Goal: Answer question/provide support: Answer question/provide support

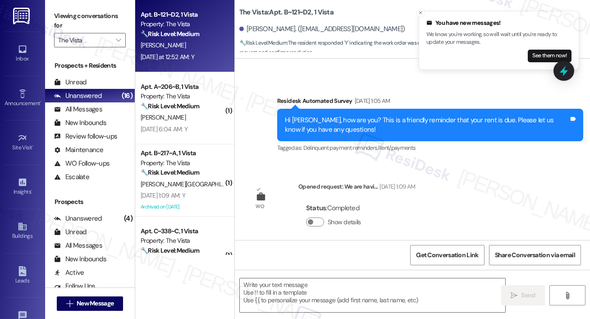
scroll to position [254, 0]
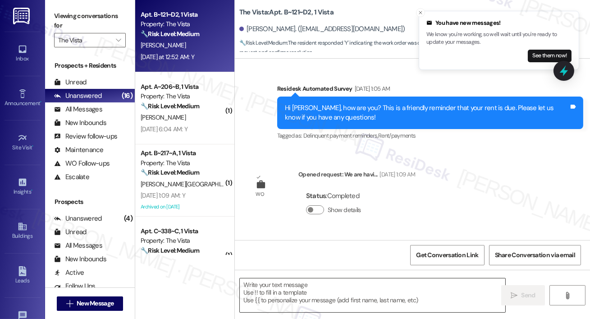
click at [304, 304] on textarea at bounding box center [373, 295] width 266 height 34
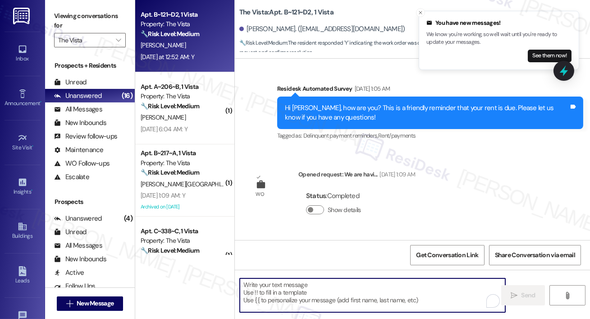
paste textarea "Hi {{first_name}}, I’m glad to hear your work order has been completed! If anyt…"
type textarea "Hi {{first_name}}, I’m glad to hear your work order has been completed! If anyt…"
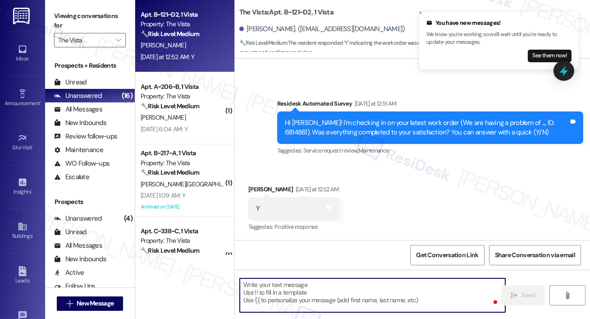
scroll to position [410, 0]
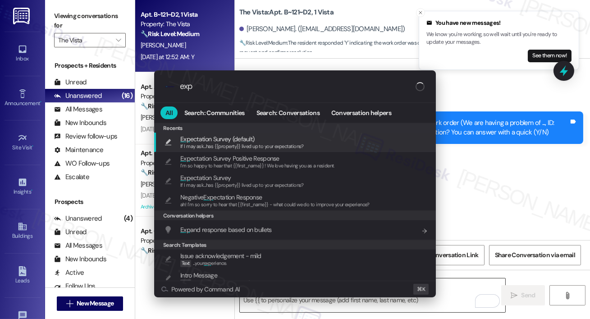
type input "expe"
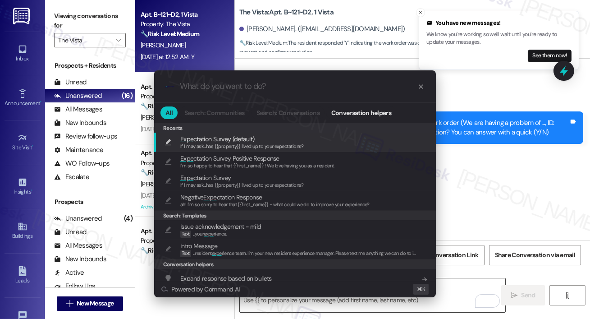
type textarea "If I may ask...has {{property}} lived up to your expectations?"
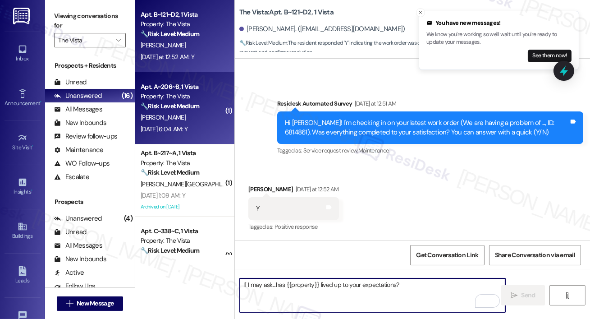
click at [195, 119] on div "M. Garcia" at bounding box center [182, 117] width 85 height 11
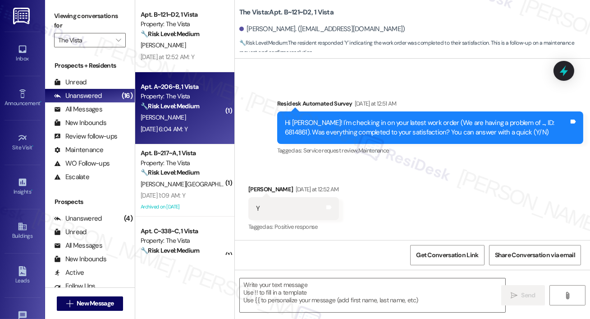
type textarea "Fetching suggested responses. Please feel free to read through the conversation…"
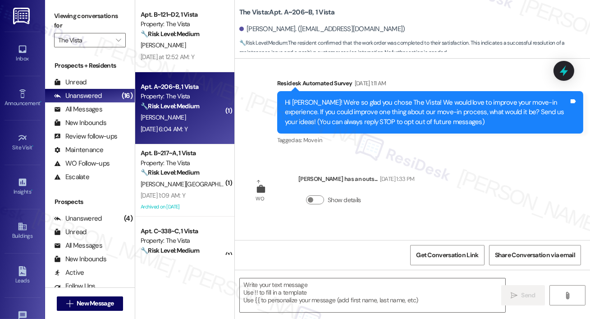
scroll to position [0, 0]
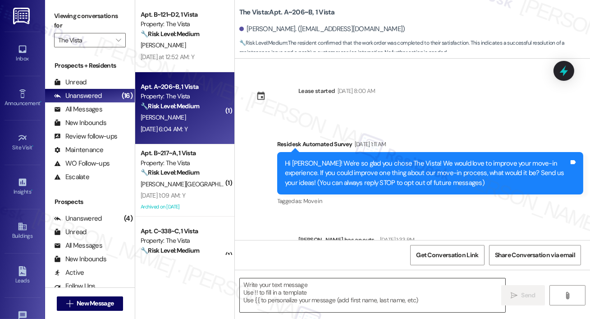
click at [314, 294] on textarea at bounding box center [373, 295] width 266 height 34
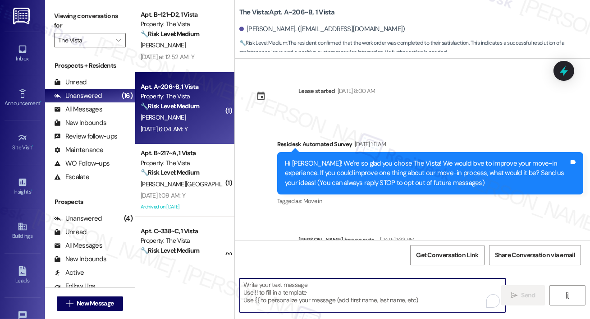
paste textarea "Hi {{first_name}}, I’m glad to hear your work order has been completed! If anyt…"
type textarea "Hi {{first_name}}, I’m glad to hear your work order has been completed! If anyt…"
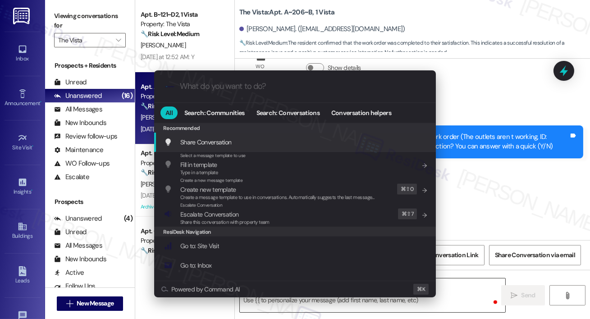
scroll to position [207, 0]
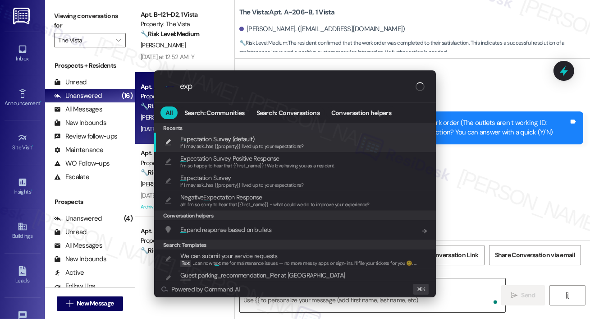
type input "expe"
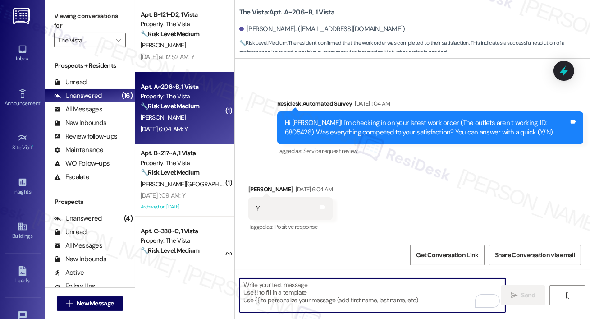
type textarea "If I may ask...has {{property}} lived up to your expectations?"
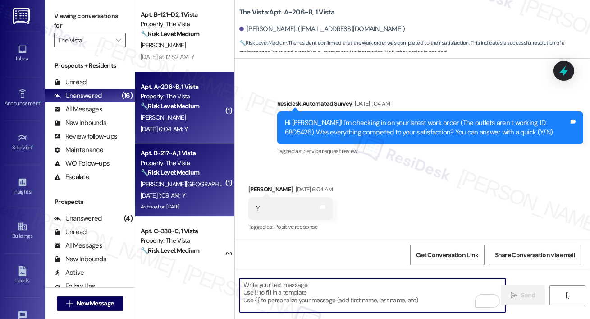
click at [199, 170] on strong "🔧 Risk Level: Medium" at bounding box center [170, 172] width 59 height 8
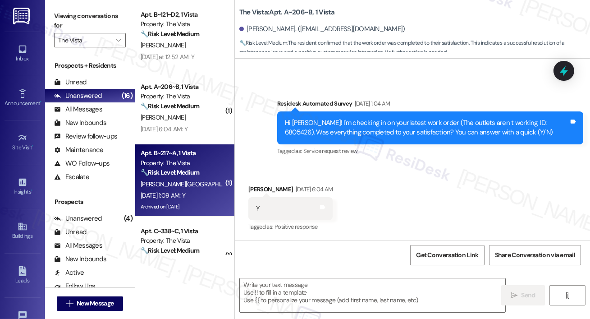
type textarea "Fetching suggested responses. Please feel free to read through the conversation…"
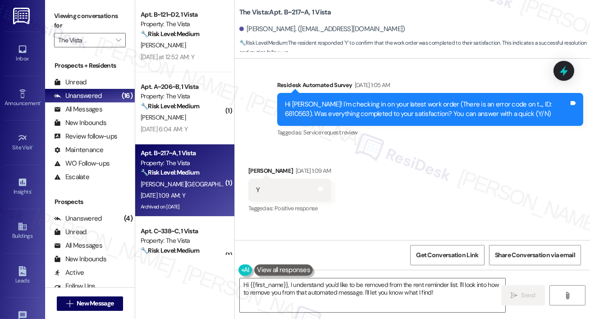
scroll to position [3656, 0]
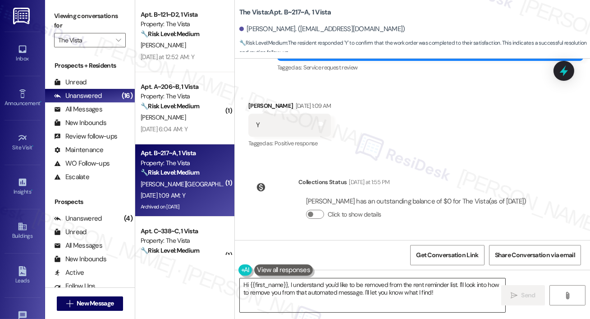
click at [310, 302] on textarea "Hi {{first_name}}, I understand you'd like to be removed from the rent reminder…" at bounding box center [373, 295] width 266 height 34
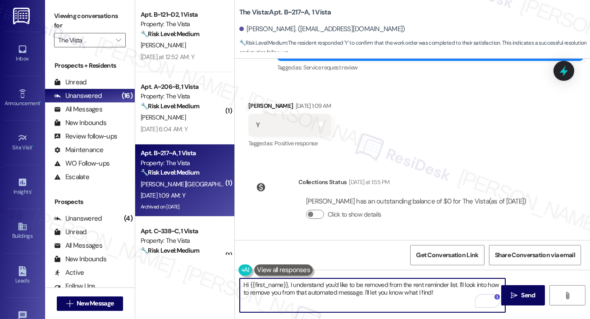
click at [361, 285] on textarea "Hi {{first_name}}, I understand you'd like to be removed from the rent reminder…" at bounding box center [373, 295] width 266 height 34
paste textarea "’m glad to hear your work order has been completed! If anything else comes up o…"
type textarea "Hi {{first_name}}, I’m glad to hear your work order has been completed! If anyt…"
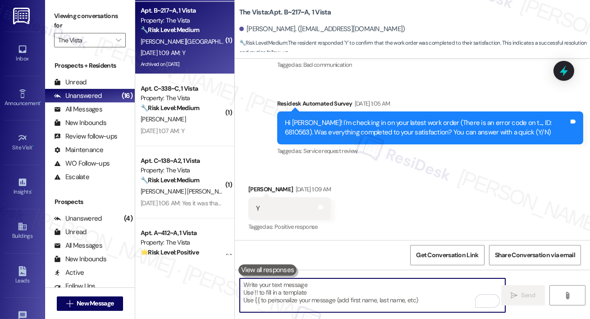
scroll to position [149, 0]
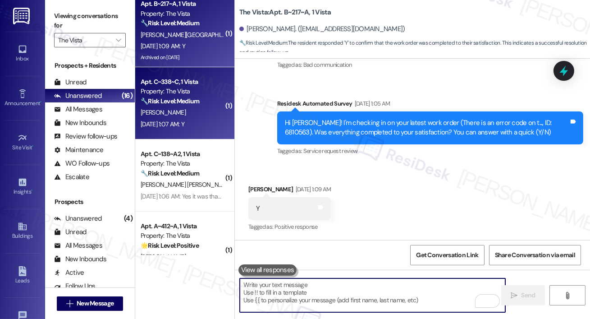
click at [200, 117] on div "K. Moon" at bounding box center [182, 112] width 85 height 11
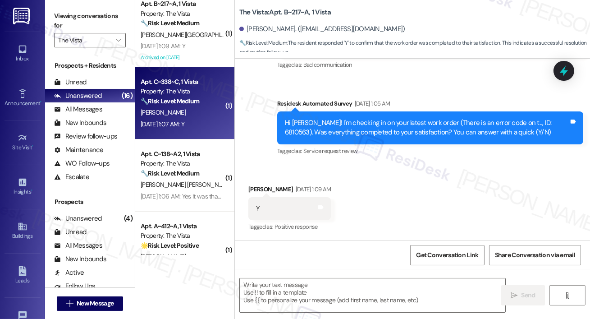
type textarea "Fetching suggested responses. Please feel free to read through the conversation…"
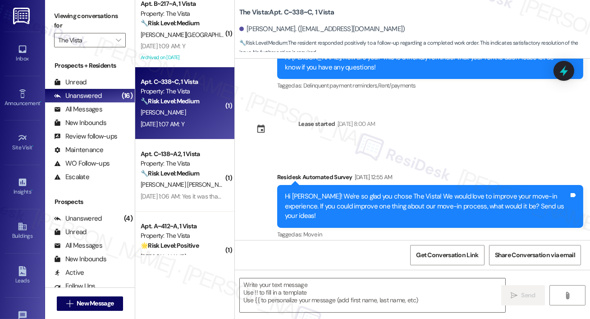
type textarea "Fetching suggested responses. Please feel free to read through the conversation…"
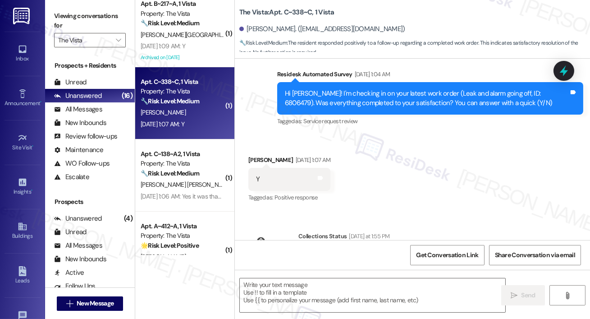
scroll to position [571, 0]
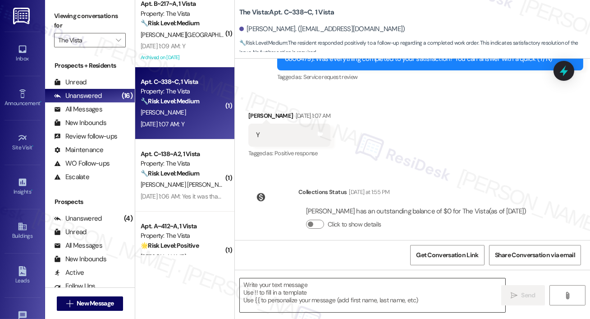
click at [310, 287] on textarea at bounding box center [373, 295] width 266 height 34
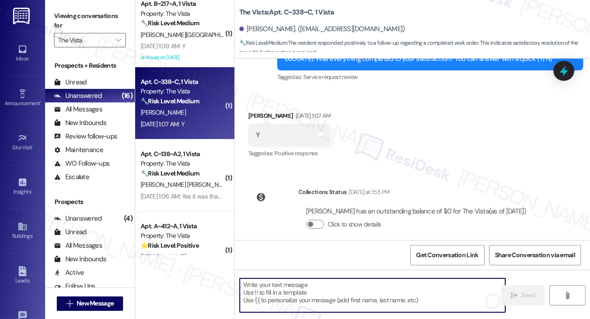
paste textarea "Hi {{first_name}}, I’m glad to hear your work order has been completed! If anyt…"
type textarea "Hi {{first_name}}, I’m glad to hear your work order has been completed! If anyt…"
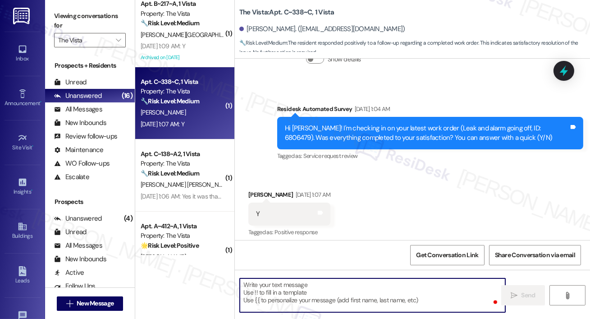
scroll to position [488, 0]
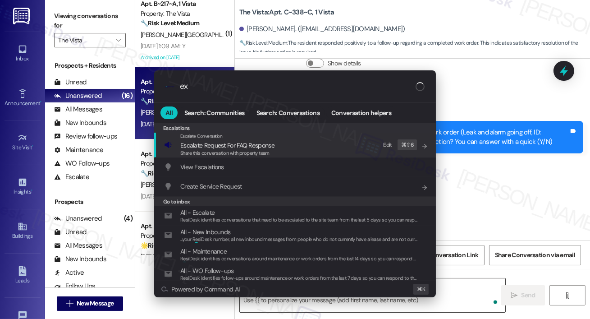
type input "exp"
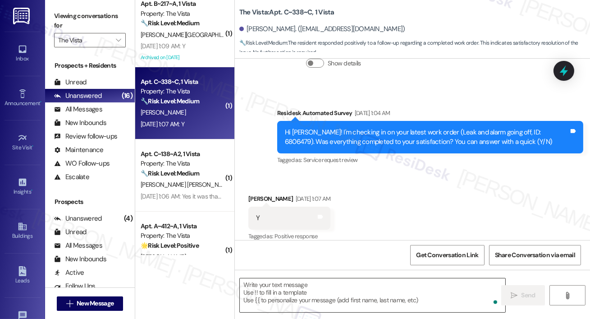
type textarea "If I may ask...has {{property}} lived up to your expectations?"
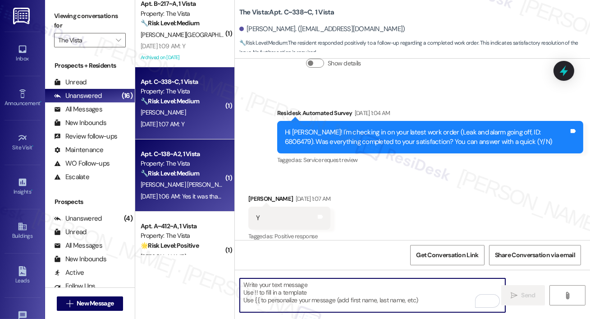
click at [205, 155] on div "Apt. C~138~A2, 1 Vista" at bounding box center [182, 153] width 83 height 9
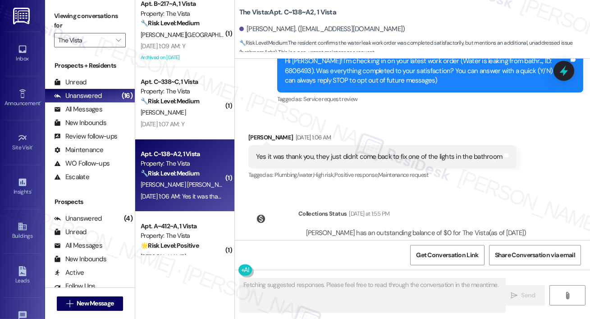
scroll to position [118, 0]
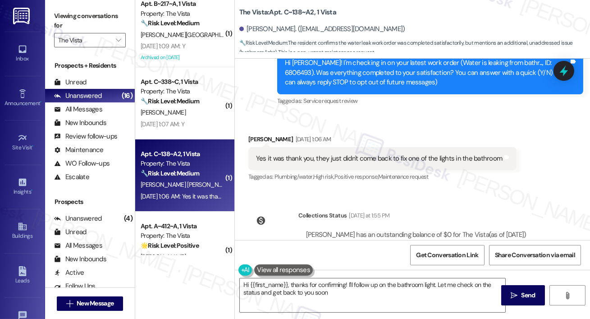
type textarea "Hi {{first_name}}, thanks for confirming! I'll follow up on the bathroom light.…"
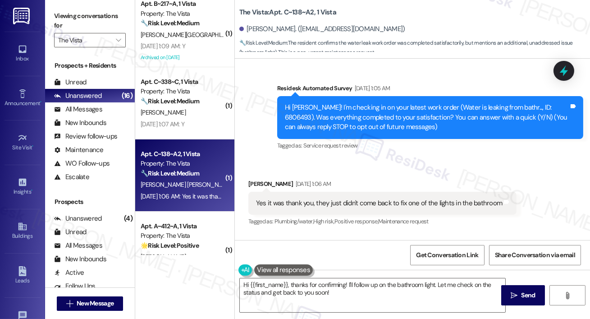
scroll to position [69, 0]
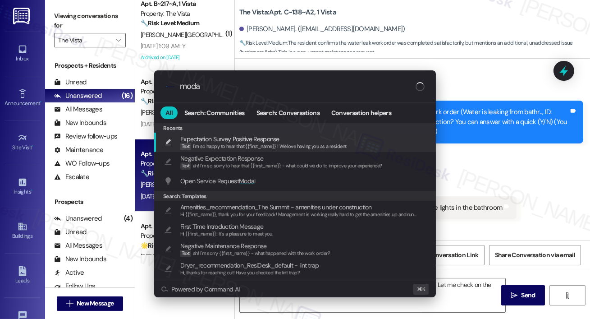
type input "modal"
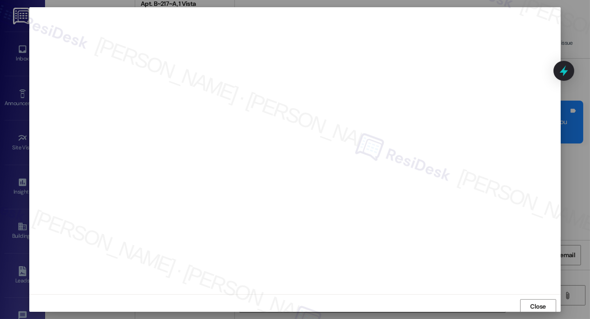
scroll to position [2, 0]
click at [541, 306] on span "Close" at bounding box center [538, 304] width 16 height 9
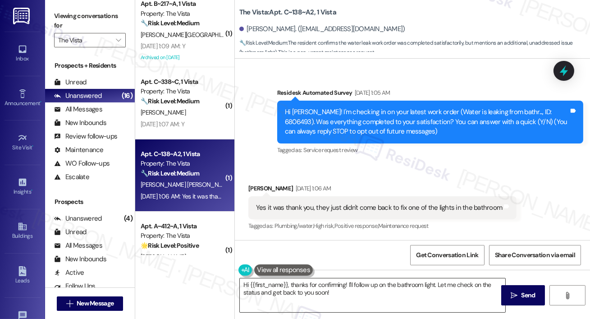
click at [377, 295] on textarea "Hi {{first_name}}, thanks for confirming! I'll follow up on the bathroom light.…" at bounding box center [373, 295] width 266 height 34
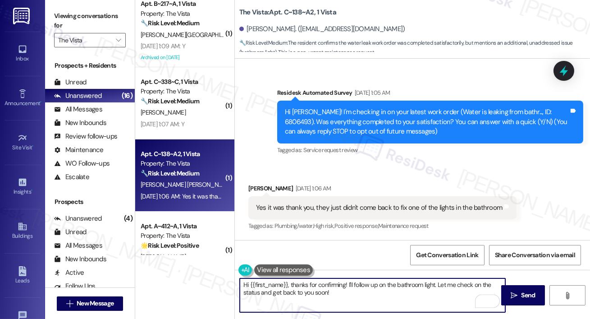
paste textarea "I’m glad to hear your work order has been completed! If anything else comes up …"
type textarea "Hi {{first_name}}, I’m glad to hear your work order has been completed! If anyt…"
type textarea "May I know if a work order was submitted for the bathroom light?"
type textarea "Let me know if you need help submitting one, I'd be happy to assist!"
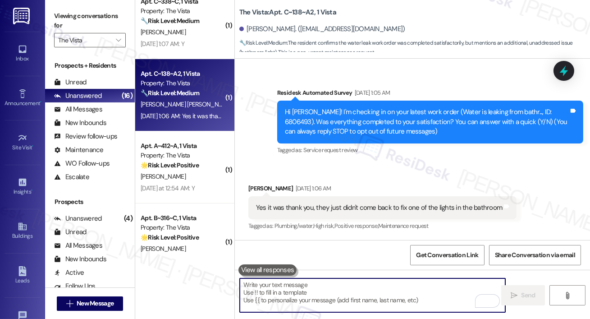
scroll to position [230, 0]
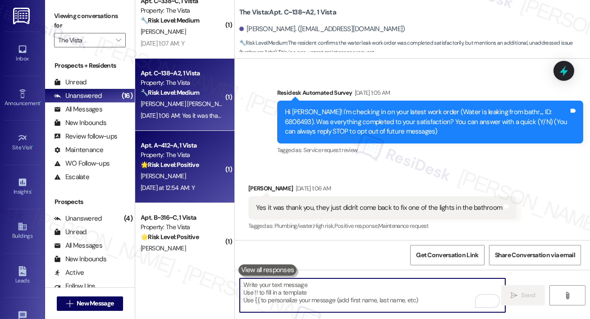
click at [212, 171] on div "D. Campuzano" at bounding box center [182, 175] width 85 height 11
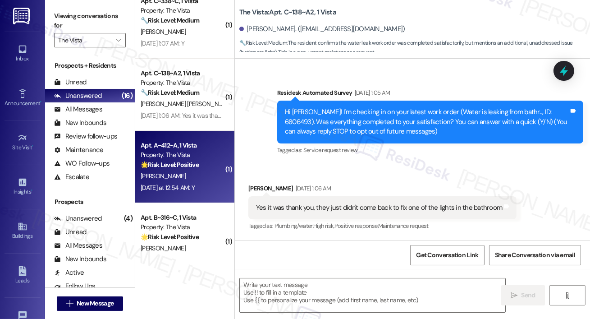
type textarea "Fetching suggested responses. Please feel free to read through the conversation…"
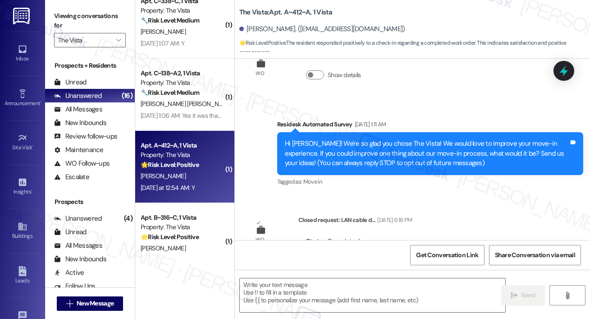
scroll to position [0, 0]
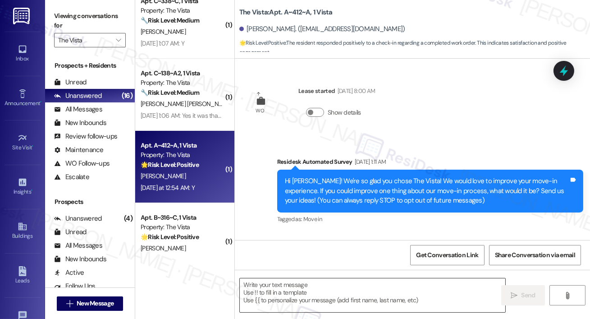
click at [271, 300] on textarea at bounding box center [373, 295] width 266 height 34
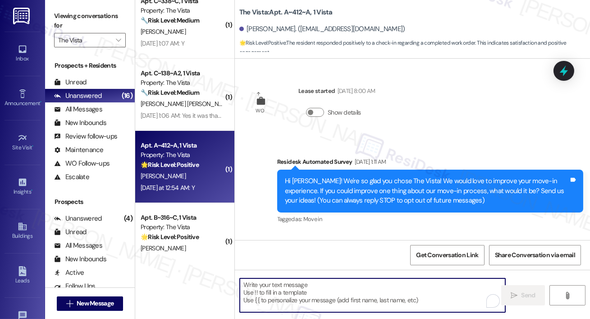
paste textarea "Hi {{first_name}}, I’m glad to hear your work order has been completed! If anyt…"
type textarea "Hi {{first_name}}, I’m glad to hear your work order has been completed! If anyt…"
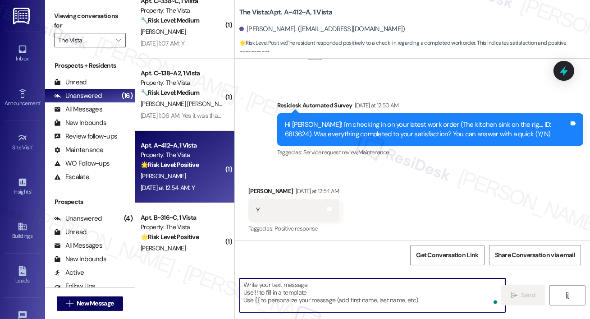
scroll to position [410, 0]
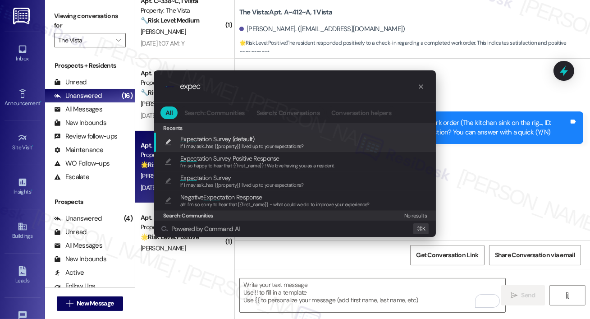
type input "expec"
click at [255, 140] on span "Expec tation Survey (default)" at bounding box center [242, 139] width 124 height 10
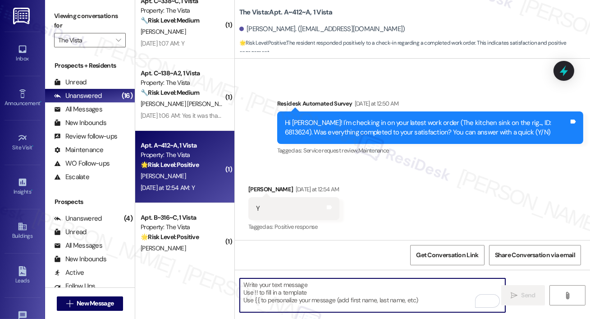
type textarea "If I may ask...has {{property}} lived up to your expectations?"
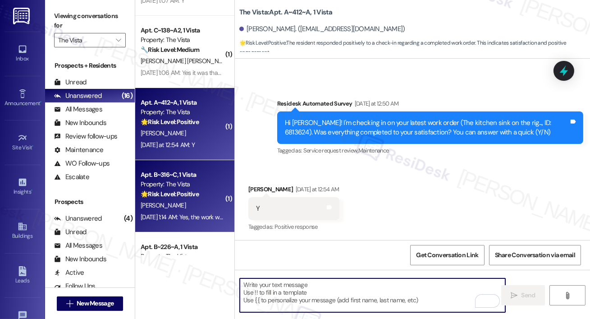
scroll to position [316, 0]
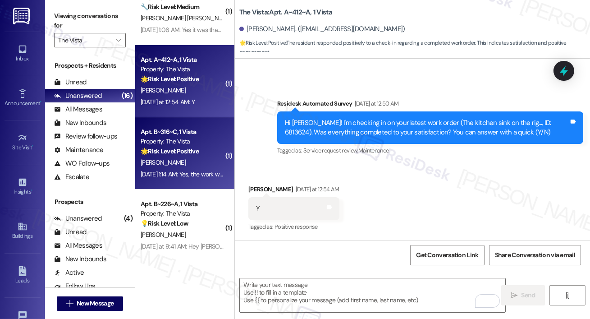
click at [199, 147] on strong "🌟 Risk Level: Positive" at bounding box center [170, 151] width 58 height 8
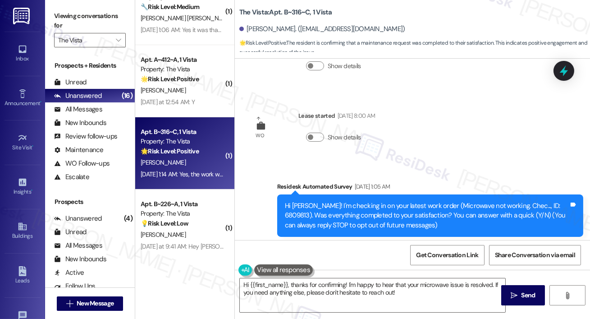
scroll to position [0, 0]
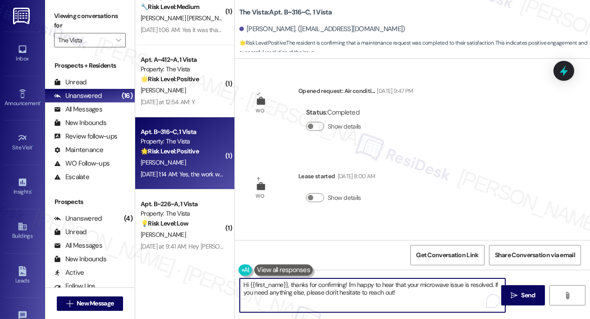
click at [315, 289] on textarea "Hi {{first_name}}, thanks for confirming! I'm happy to hear that your microwave…" at bounding box center [373, 295] width 266 height 34
paste textarea "I’m glad to hear your work order has been completed! If anything else comes up …"
type textarea "Hi {{first_name}}, I’m glad to hear your work order has been completed! If anyt…"
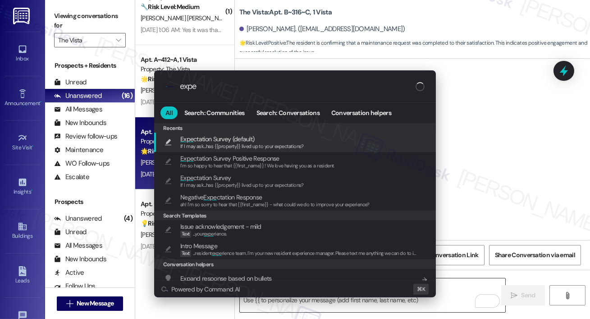
type input "expec"
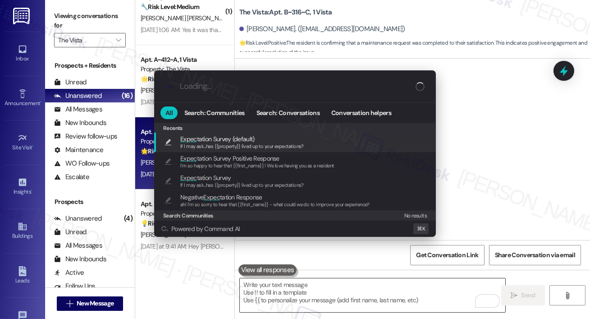
type textarea "If I may ask...has {{property}} lived up to your expectations?"
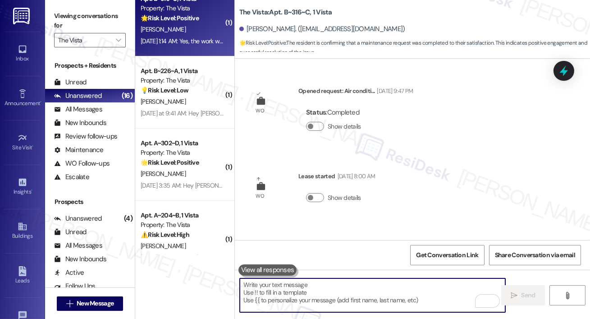
scroll to position [450, 0]
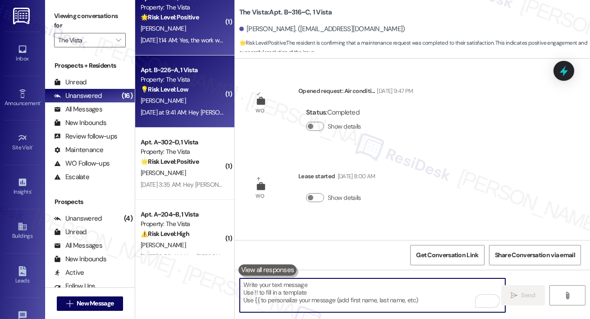
click at [207, 82] on div "Property: The Vista" at bounding box center [182, 79] width 83 height 9
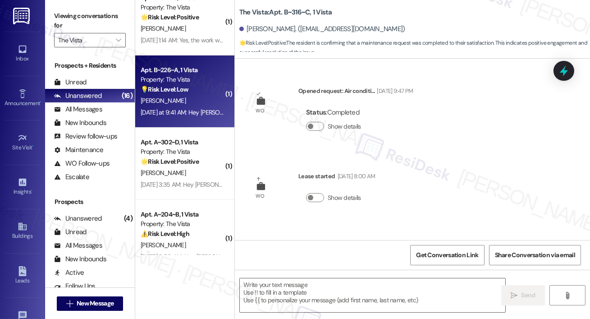
type textarea "Fetching suggested responses. Please feel free to read through the conversation…"
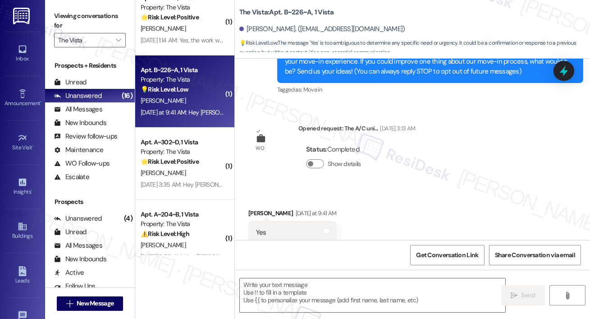
type textarea "Fetching suggested responses. Please feel free to read through the conversation…"
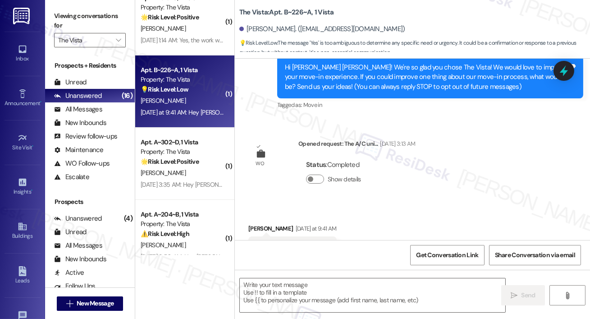
scroll to position [95, 0]
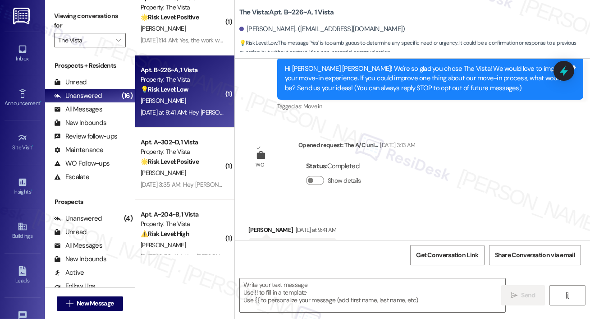
click at [334, 277] on div " Send " at bounding box center [412, 304] width 355 height 68
click at [334, 280] on textarea at bounding box center [373, 295] width 266 height 34
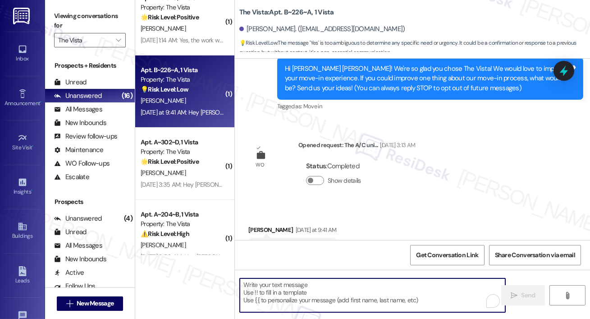
paste textarea "Hi {{first_name}}, I’m glad to hear your work order has been completed! If anyt…"
type textarea "Hi {{first_name}}, I’m glad to hear your work order has been completed! If anyt…"
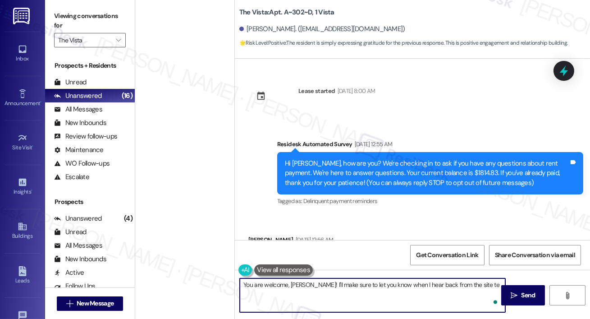
scroll to position [1555, 0]
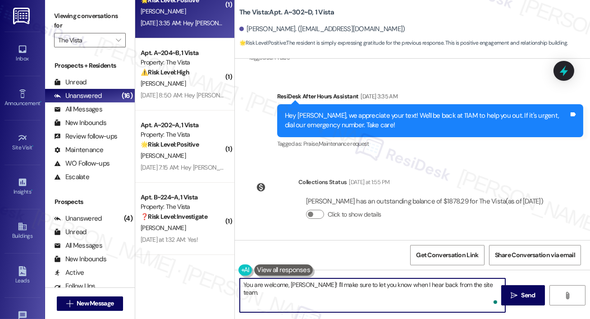
type textarea "You are welcome, [PERSON_NAME]! I'll make sure to let you know when I hear back…"
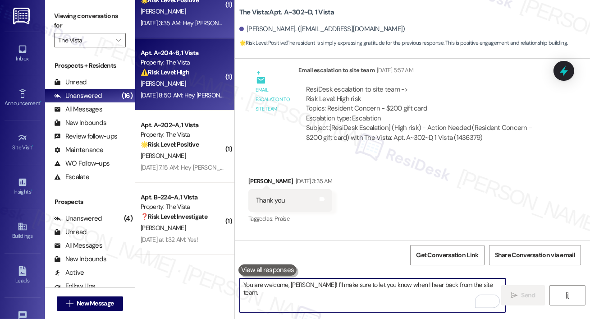
scroll to position [1376, 0]
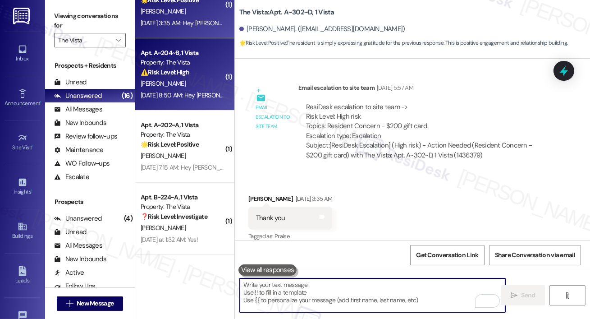
click at [197, 59] on div "Property: The Vista" at bounding box center [182, 62] width 83 height 9
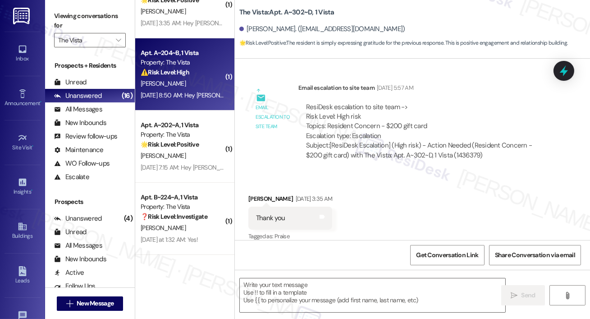
type textarea "Fetching suggested responses. Please feel free to read through the conversation…"
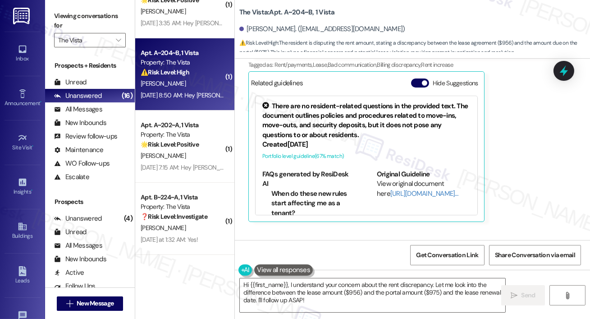
scroll to position [3556, 0]
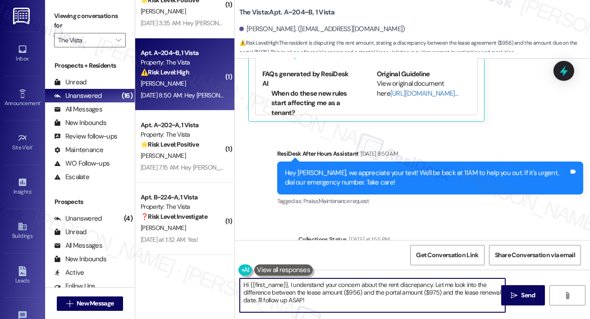
click at [317, 304] on textarea "Hi {{first_name}}, I understand your concern about the rent discrepancy. Let me…" at bounding box center [373, 295] width 266 height 34
click at [292, 285] on textarea "Hi {{first_name}}, I understand your concern about the rent discrepancy. Let me…" at bounding box center [373, 295] width 266 height 34
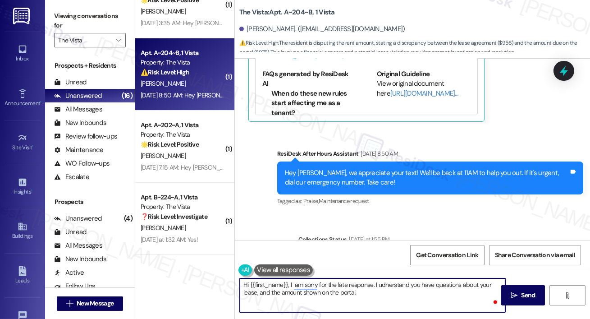
type textarea "Hi {{first_name}}, I am sorry for the late response. I udnerstand you have ques…"
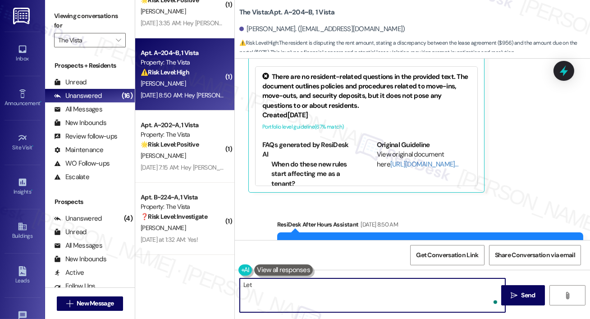
scroll to position [3387, 0]
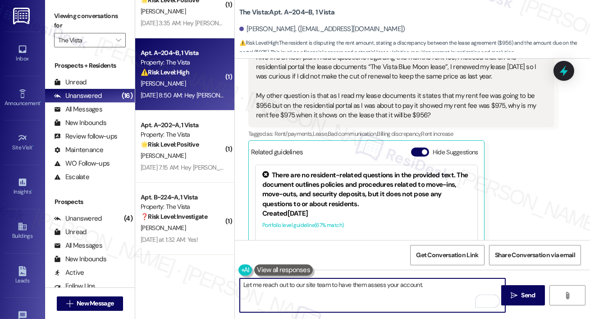
click at [375, 288] on textarea "Let me reach out to our site team to have them assess your account." at bounding box center [373, 295] width 266 height 34
click at [430, 281] on textarea "Let me reach out to our site team to have them check your account." at bounding box center [373, 295] width 266 height 34
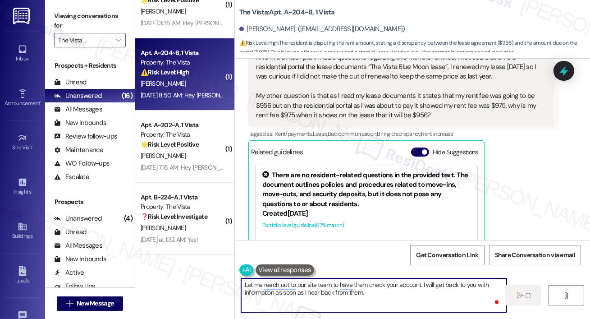
type textarea "Let me reach out to our site team to have them check your account. I will get b…"
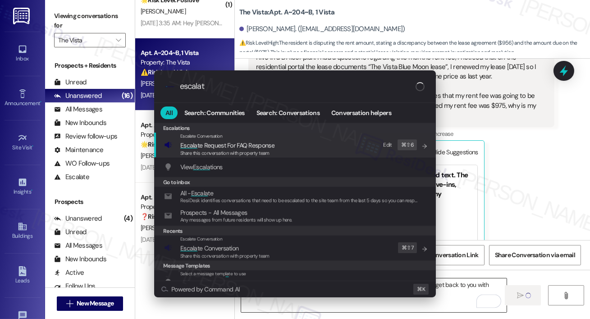
type input "escalate"
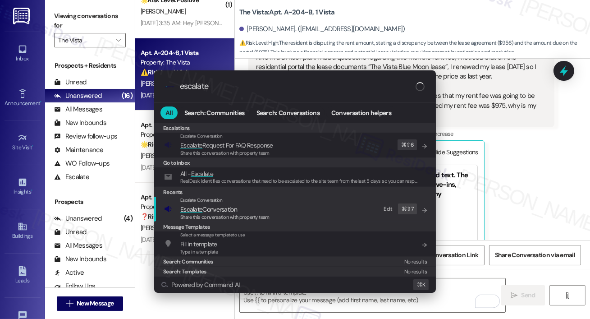
type input "escalate"
click at [270, 208] on div "Escalate Conversation Escalate Conversation Share this conversation with proper…" at bounding box center [296, 209] width 264 height 24
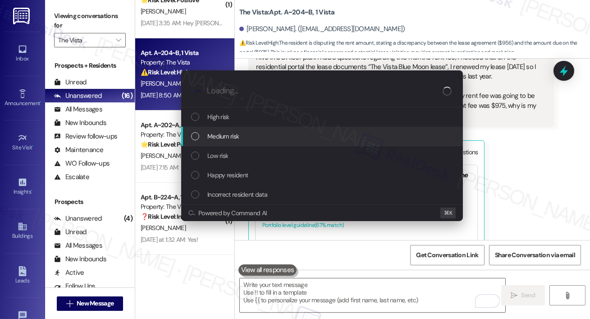
click at [254, 139] on div "Medium risk" at bounding box center [323, 136] width 264 height 10
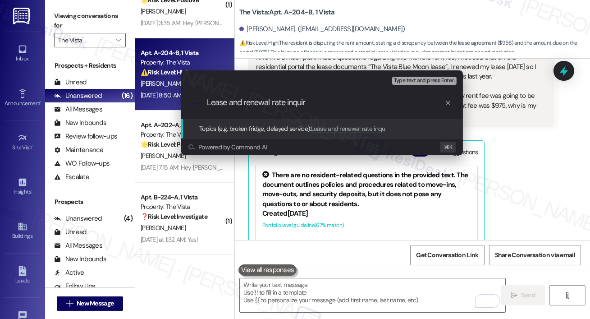
type input "Lease and renewal rate inquiry"
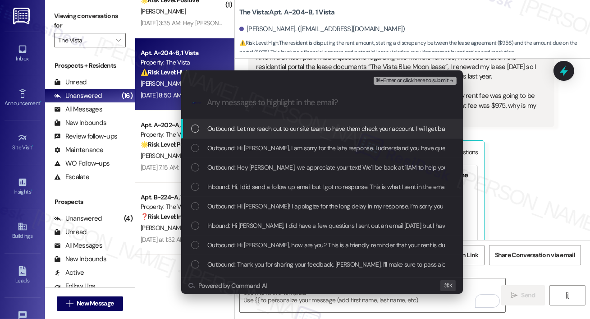
click at [230, 128] on span "Outbound: Let me reach out to our site team to have them check your account. I …" at bounding box center [404, 129] width 395 height 10
click at [236, 124] on span "Outbound: Let me reach out to our site team to have them check your account. I …" at bounding box center [404, 129] width 395 height 10
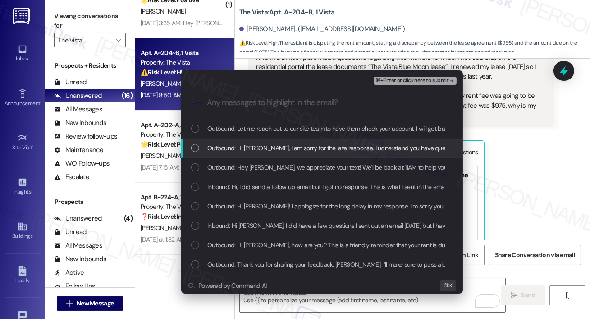
click at [240, 149] on span "Outbound: Hi [PERSON_NAME], I am sorry for the late response. I udnerstand you …" at bounding box center [406, 148] width 398 height 10
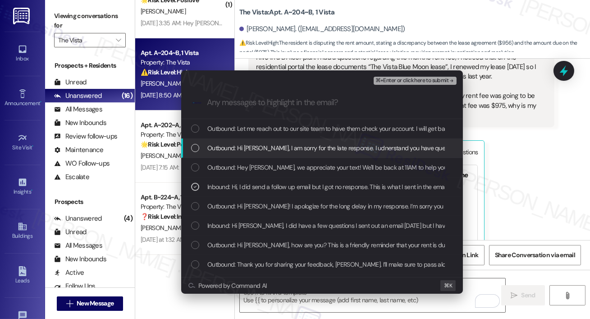
click at [405, 80] on span "⌘+Enter or click here to submit" at bounding box center [412, 81] width 73 height 6
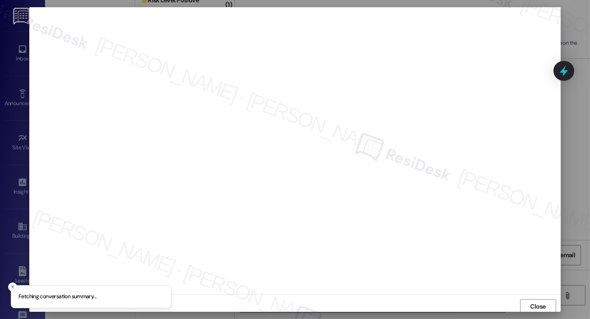
scroll to position [2, 0]
click at [532, 303] on span "Close" at bounding box center [538, 304] width 16 height 9
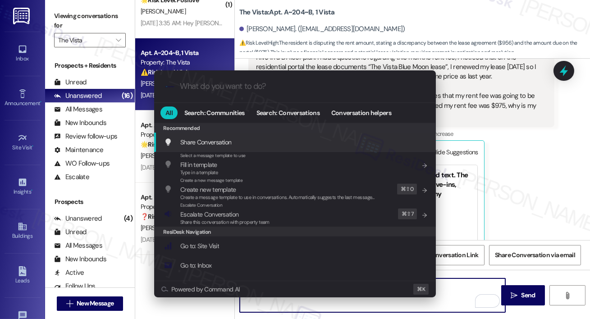
type textarea "escal"
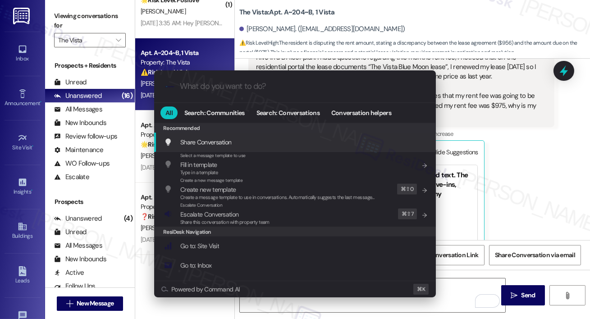
click at [345, 91] on input "What do you want to do?" at bounding box center [302, 86] width 245 height 9
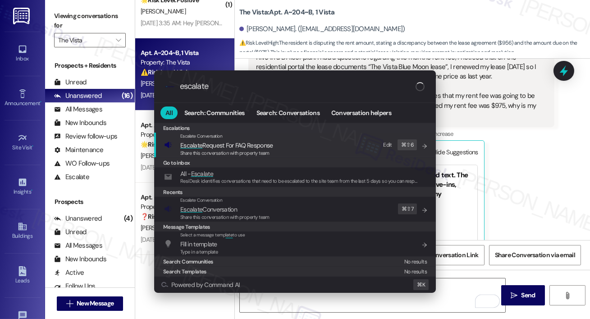
type input "escalate"
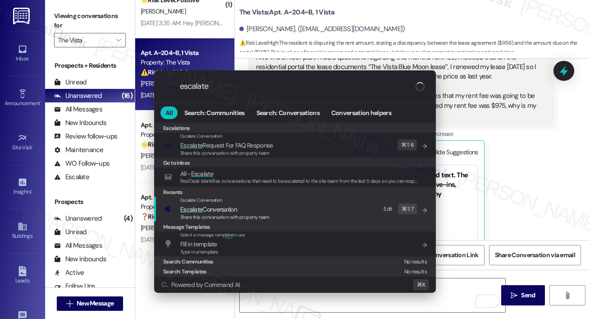
click at [242, 208] on span "Escalate Conversation" at bounding box center [224, 209] width 89 height 10
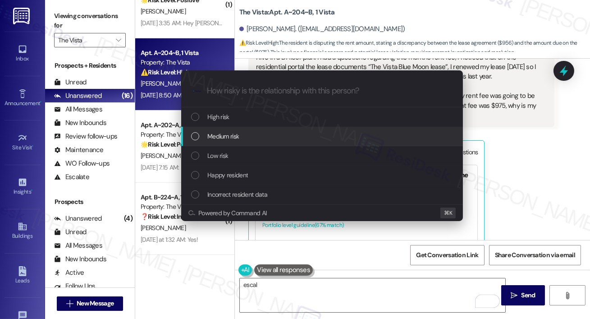
click at [238, 135] on span "Medium risk" at bounding box center [223, 136] width 32 height 10
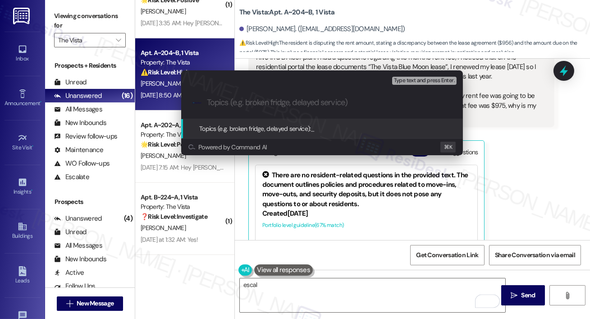
paste input "Lease and renewal rate inquiry"
type input "Lease and renewal rate inquiry"
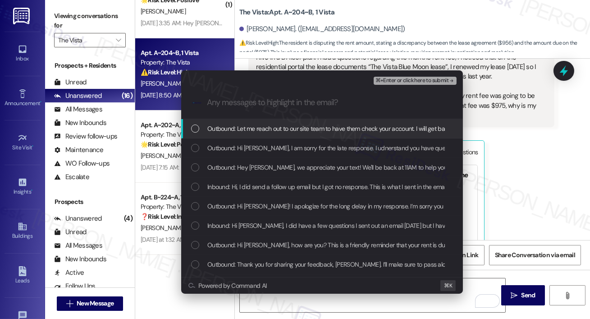
click at [239, 123] on div "Outbound: Let me reach out to our site team to have them check your account. I …" at bounding box center [322, 128] width 282 height 19
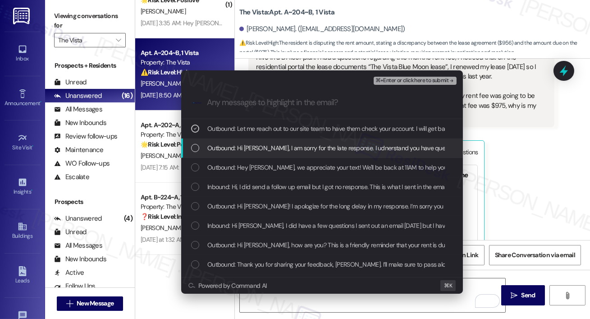
click at [239, 147] on span "Outbound: Hi [PERSON_NAME], I am sorry for the late response. I udnerstand you …" at bounding box center [406, 148] width 398 height 10
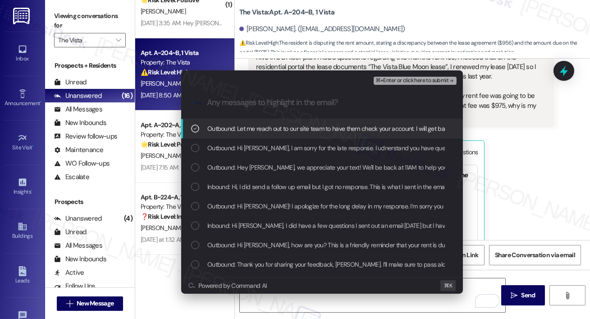
click at [242, 131] on span "Outbound: Let me reach out to our site team to have them check your account. I …" at bounding box center [404, 129] width 395 height 10
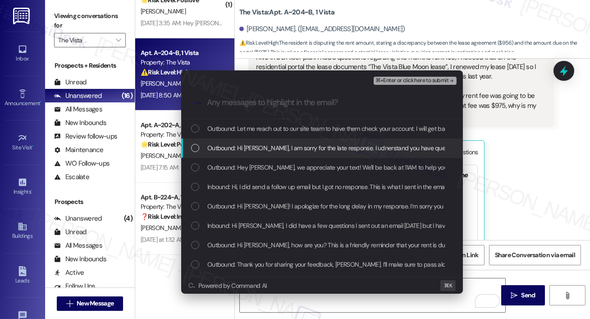
click at [245, 152] on span "Outbound: Hi [PERSON_NAME], I am sorry for the late response. I udnerstand you …" at bounding box center [406, 148] width 398 height 10
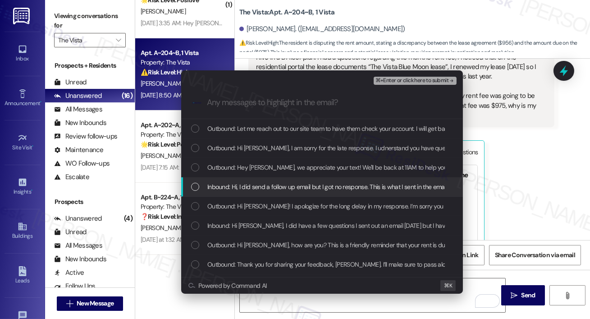
click at [245, 181] on div "Inbound: Hi, I did send a follow up email but I got no response. This is what I…" at bounding box center [322, 186] width 282 height 19
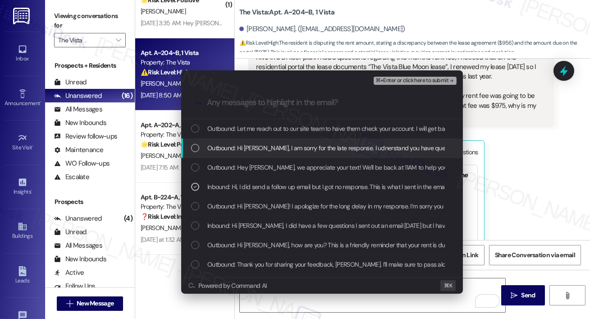
click at [397, 79] on span "⌘+Enter or click here to submit" at bounding box center [412, 81] width 73 height 6
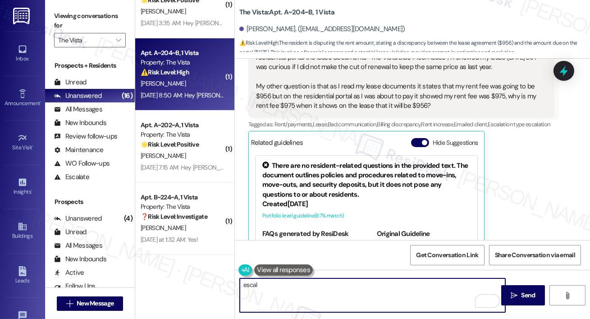
scroll to position [3387, 0]
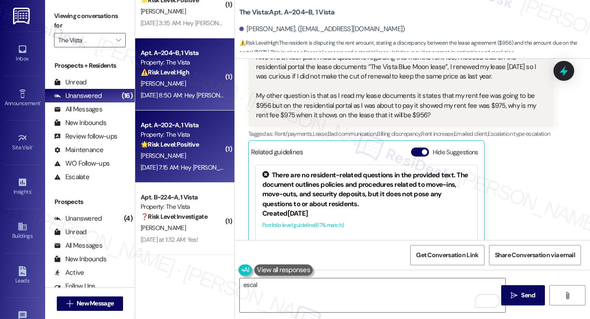
click at [201, 147] on div "🌟 Risk Level: Positive The message confirms resolution of a previous work order…" at bounding box center [182, 144] width 83 height 9
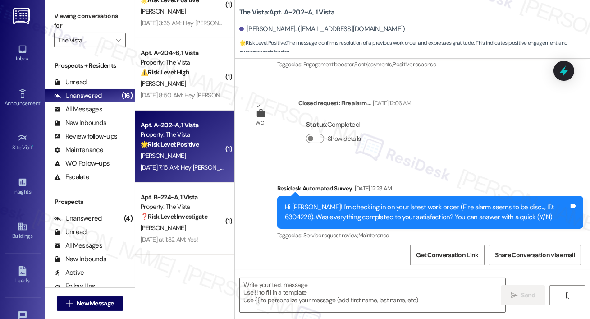
type textarea "Fetching suggested responses. Please feel free to read through the conversation…"
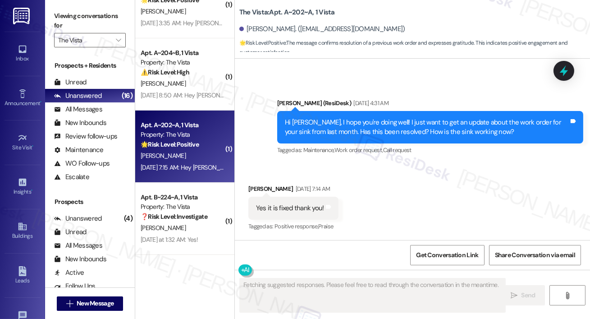
scroll to position [3293, 0]
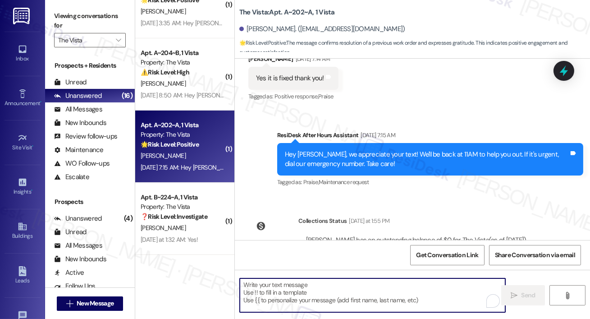
click at [286, 297] on textarea "To enrich screen reader interactions, please activate Accessibility in Grammarl…" at bounding box center [373, 295] width 266 height 34
paste textarea "Hi {{first_name}}, I’m glad to hear your work order has been completed! If anyt…"
type textarea "Hi {{first_name}}, I’m glad to hear your work order has been completed! If anyt…"
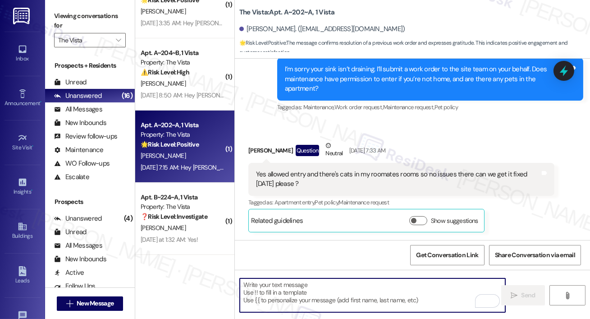
scroll to position [2810, 0]
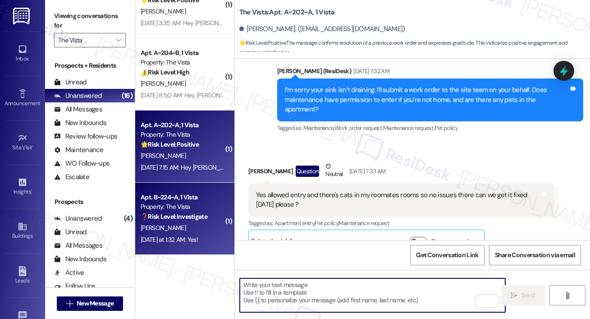
click at [164, 205] on div "Property: The Vista" at bounding box center [182, 206] width 83 height 9
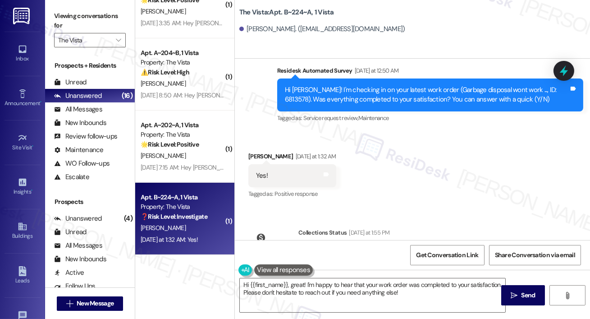
scroll to position [682, 0]
click at [324, 294] on textarea "Hi {{first_name}}, great! I'm happy to hear that your work order was completed …" at bounding box center [373, 295] width 266 height 34
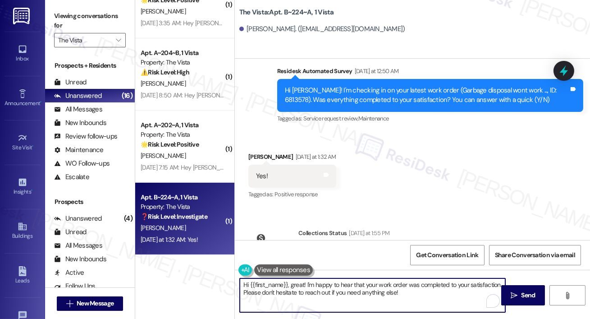
paste textarea "I’m glad to hear your work order has been completed! If anything else comes up …"
type textarea "Hi {{first_name}}, I’m glad to hear your work order has been completed! If anyt…"
